Goal: Find specific page/section: Find specific page/section

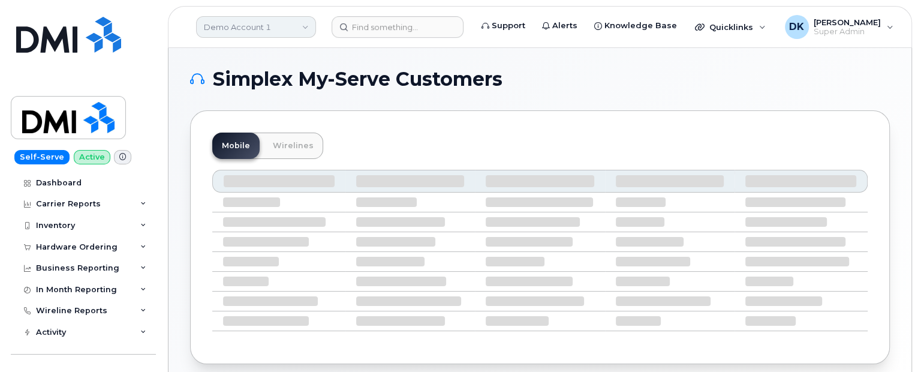
click at [277, 16] on link "Demo Account 1" at bounding box center [256, 27] width 120 height 22
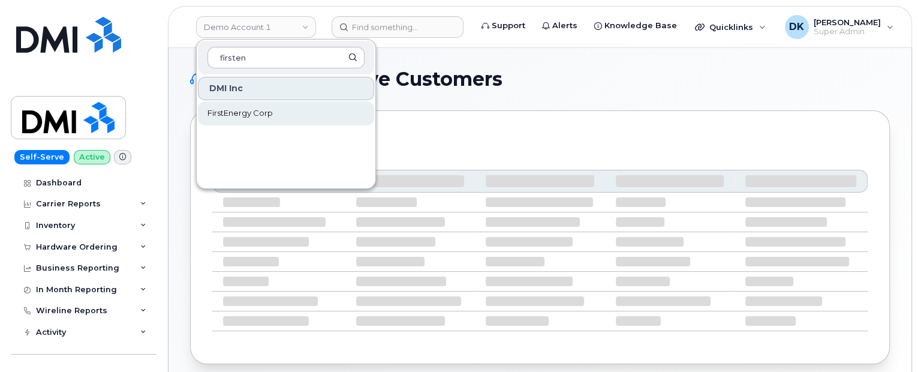
type input "firsten"
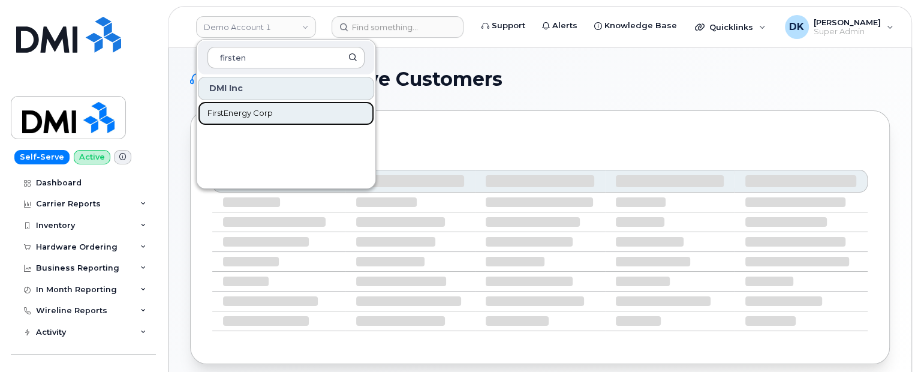
click at [252, 113] on span "FirstEnergy Corp" at bounding box center [239, 113] width 65 height 12
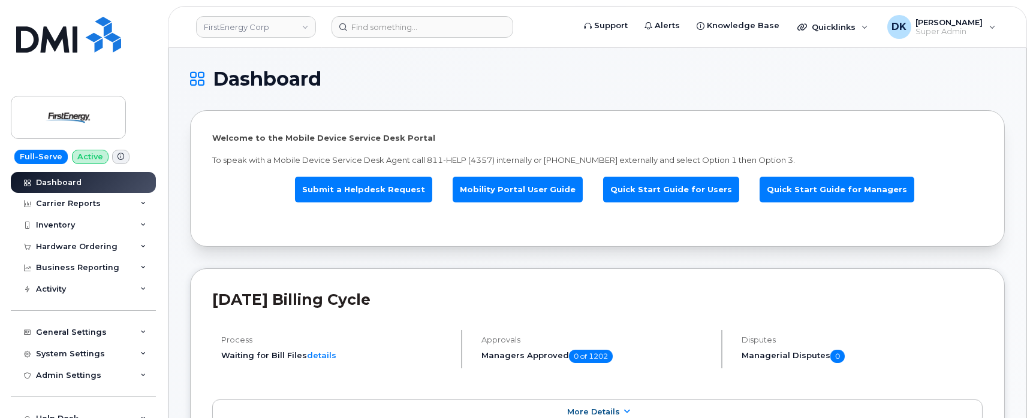
drag, startPoint x: 857, startPoint y: 2, endPoint x: 170, endPoint y: 278, distance: 739.7
drag, startPoint x: 155, startPoint y: 274, endPoint x: 156, endPoint y: 343, distance: 69.6
click at [156, 343] on div "Dashboard Carrier Reports Monthly Billing Data Daily Data Pooling Average Costi…" at bounding box center [85, 295] width 148 height 247
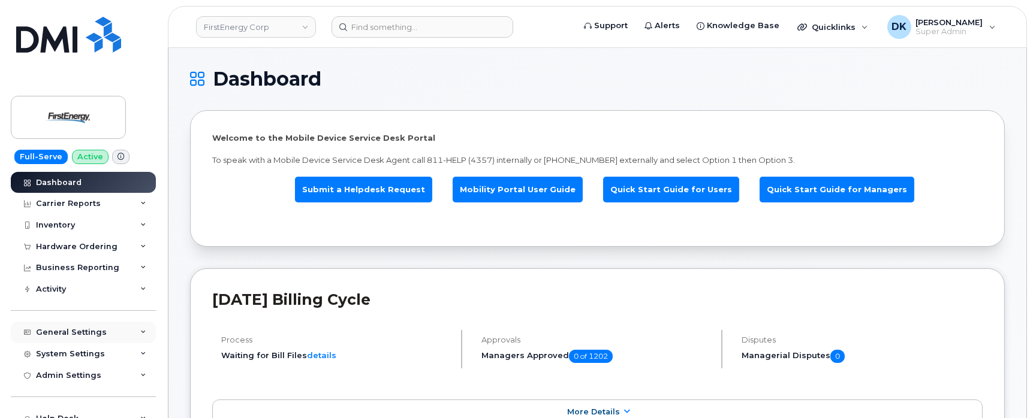
click at [144, 335] on div "General Settings" at bounding box center [83, 333] width 145 height 22
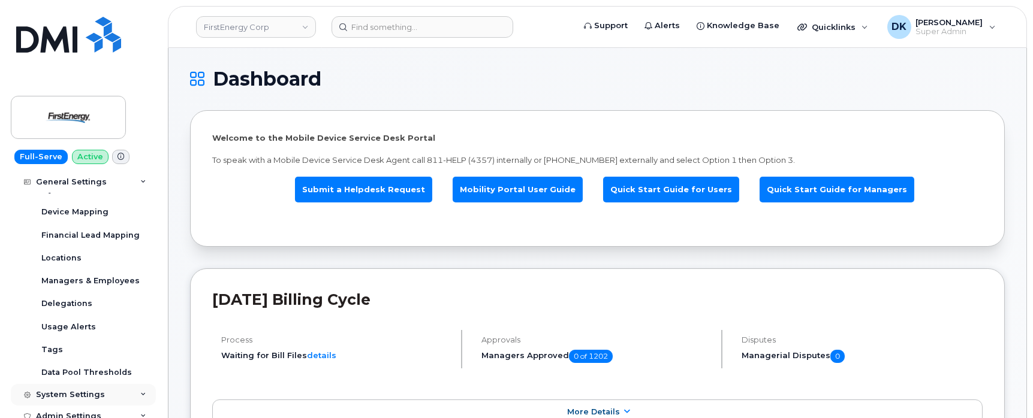
scroll to position [150, 0]
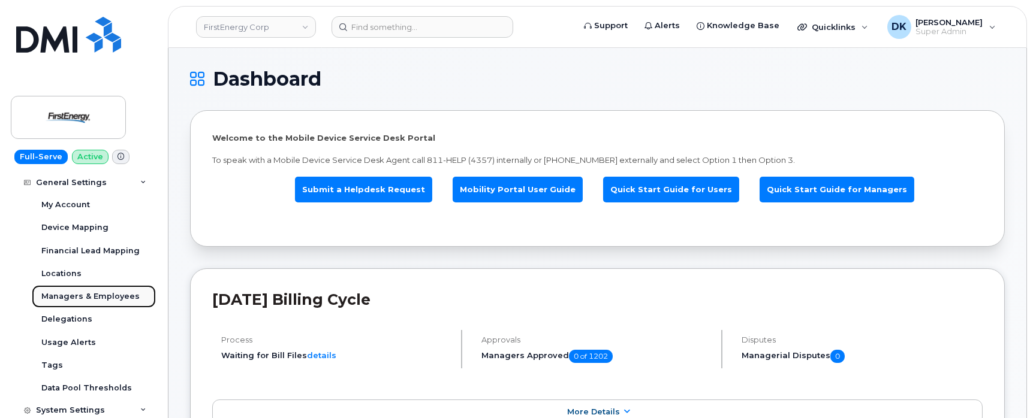
click at [88, 299] on div "Managers & Employees" at bounding box center [90, 296] width 98 height 11
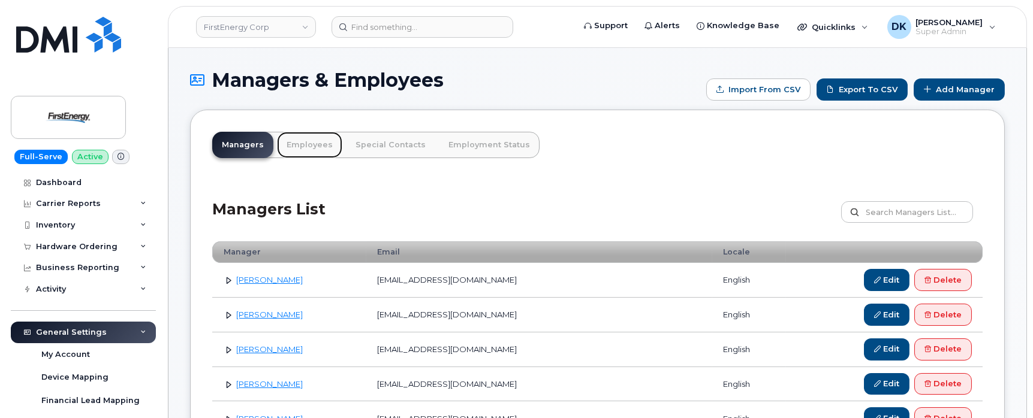
click at [306, 147] on link "Employees" at bounding box center [309, 145] width 65 height 26
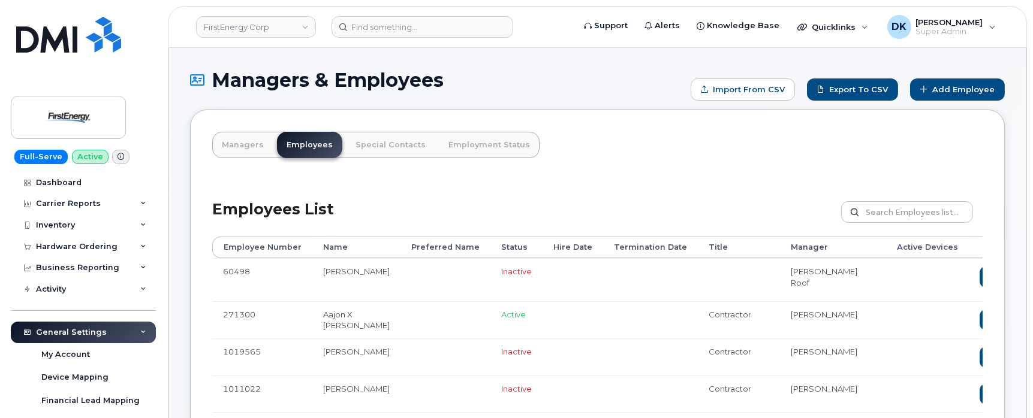
click at [890, 225] on div "Customize Filter Refresh Export" at bounding box center [911, 214] width 141 height 26
click at [886, 211] on input "text" at bounding box center [907, 212] width 132 height 22
type input "[PERSON_NAME]"
